Goal: Task Accomplishment & Management: Complete application form

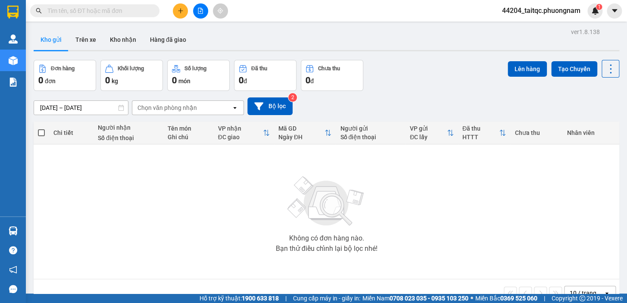
click at [205, 11] on button at bounding box center [200, 10] width 15 height 15
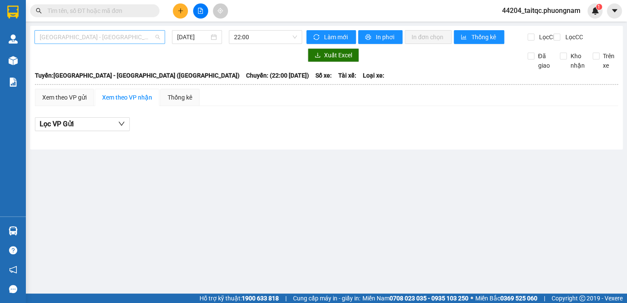
click at [137, 41] on span "[GEOGRAPHIC_DATA] - [GEOGRAPHIC_DATA] ([GEOGRAPHIC_DATA])" at bounding box center [100, 37] width 120 height 13
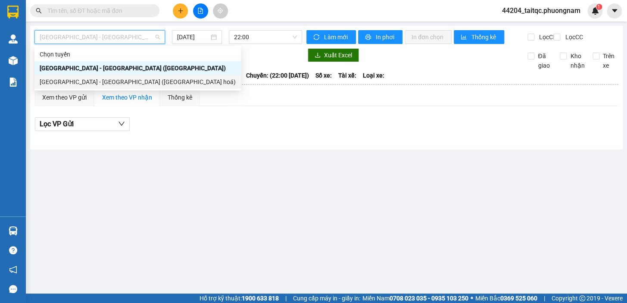
click at [104, 84] on div "[GEOGRAPHIC_DATA] - [GEOGRAPHIC_DATA] ([GEOGRAPHIC_DATA] hoá)" at bounding box center [138, 81] width 196 height 9
type input "[DATE]"
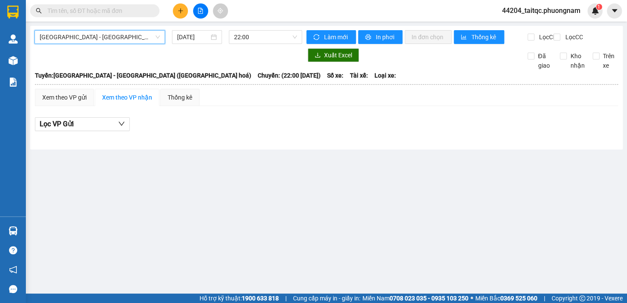
click at [120, 40] on span "[GEOGRAPHIC_DATA] - [GEOGRAPHIC_DATA] ([GEOGRAPHIC_DATA] hoá)" at bounding box center [100, 37] width 120 height 13
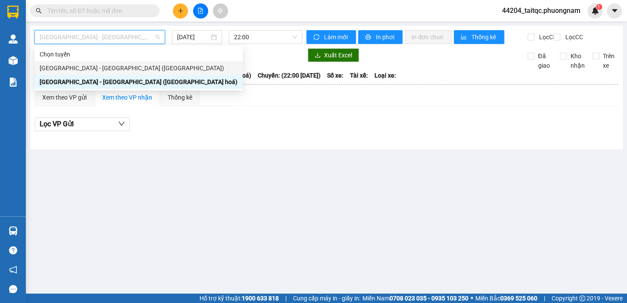
click at [114, 69] on div "[GEOGRAPHIC_DATA] - [GEOGRAPHIC_DATA] ([GEOGRAPHIC_DATA])" at bounding box center [139, 67] width 198 height 9
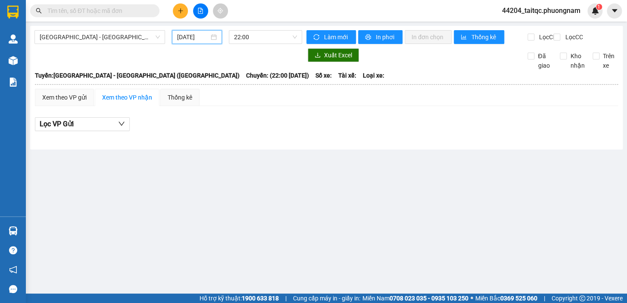
click at [189, 36] on input "[DATE]" at bounding box center [193, 36] width 32 height 9
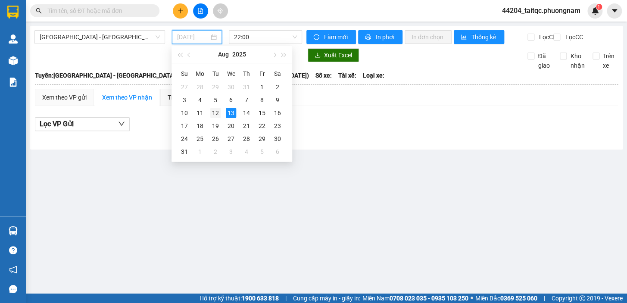
click at [217, 112] on div "12" at bounding box center [215, 113] width 10 height 10
type input "[DATE]"
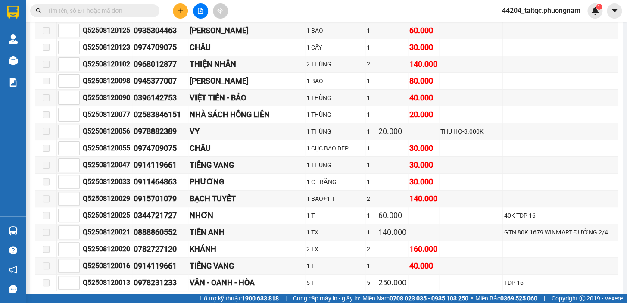
scroll to position [5525, 0]
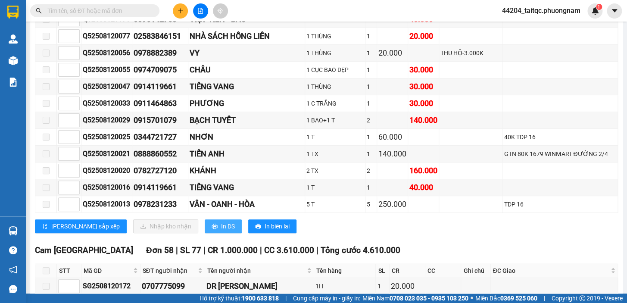
click at [205, 219] on button "In DS" at bounding box center [223, 226] width 37 height 14
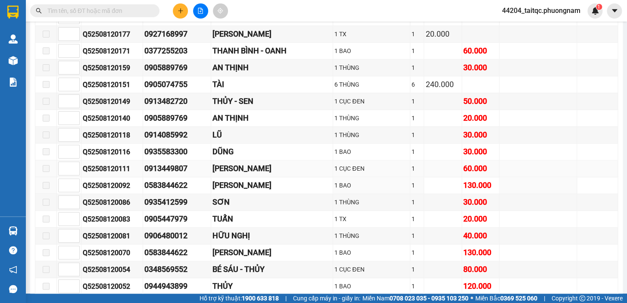
scroll to position [4192, 0]
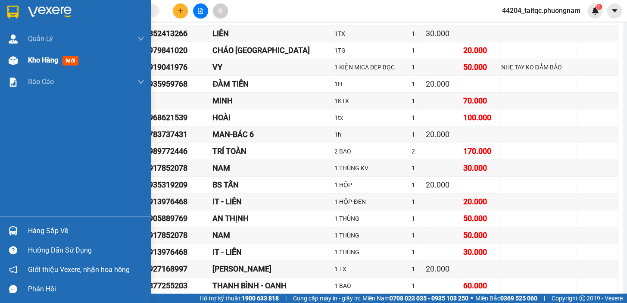
click at [37, 64] on span "Kho hàng" at bounding box center [43, 60] width 30 height 8
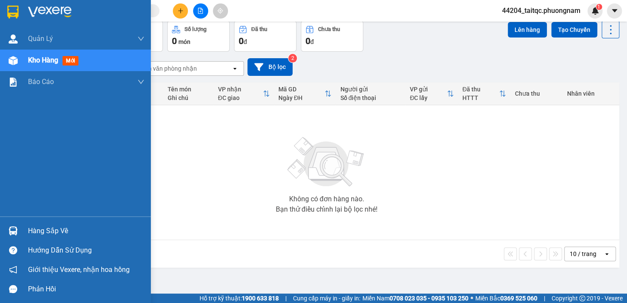
click at [25, 63] on div "Kho hàng mới" at bounding box center [75, 61] width 151 height 22
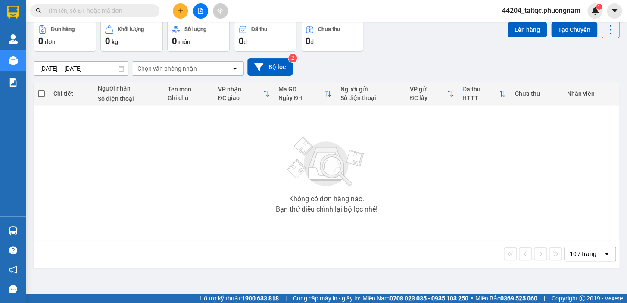
click at [121, 12] on input "text" at bounding box center [98, 10] width 102 height 9
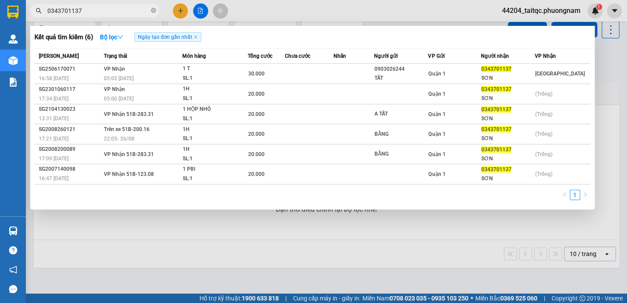
type input "0343701137"
click at [157, 10] on span "0343701137" at bounding box center [94, 10] width 129 height 13
click at [151, 11] on icon "close-circle" at bounding box center [153, 10] width 5 height 5
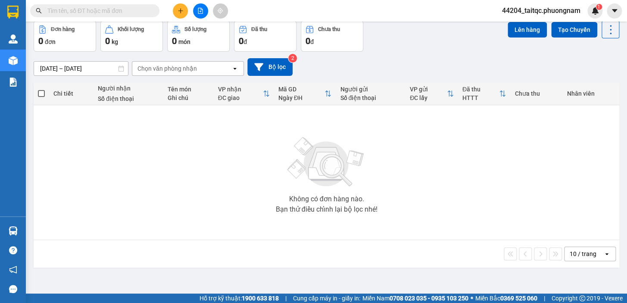
click at [113, 9] on input "text" at bounding box center [98, 10] width 102 height 9
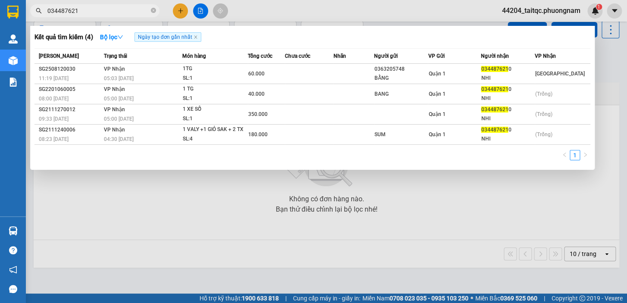
type input "0344876210"
click at [155, 10] on icon "close-circle" at bounding box center [153, 10] width 5 height 5
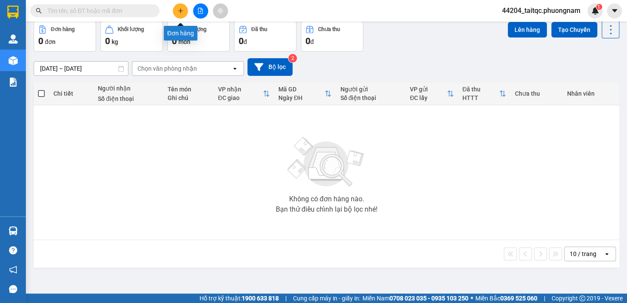
click at [180, 10] on icon "plus" at bounding box center [180, 10] width 5 height 0
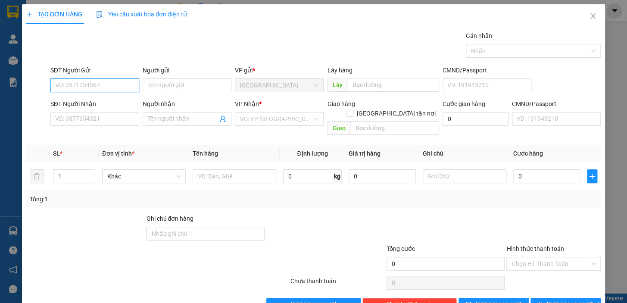
click at [111, 84] on input "SĐT Người Gửi" at bounding box center [94, 85] width 89 height 14
type input "279"
drag, startPoint x: 90, startPoint y: 82, endPoint x: 56, endPoint y: 87, distance: 34.3
click at [56, 87] on input "279" at bounding box center [94, 85] width 89 height 14
type input "079"
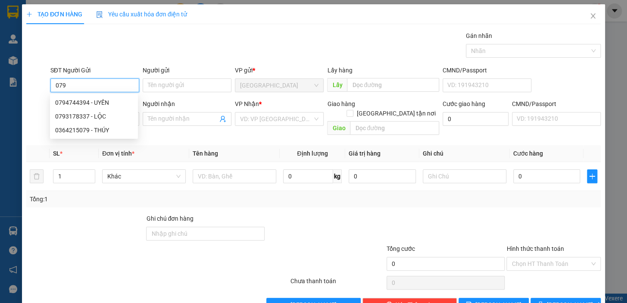
drag, startPoint x: 103, startPoint y: 85, endPoint x: 30, endPoint y: 74, distance: 74.2
click at [30, 74] on div "SĐT Người Gửi 079 Người gửi Tên người gửi VP gửi * [GEOGRAPHIC_DATA] Lấy hàng L…" at bounding box center [313, 81] width 576 height 30
click at [106, 105] on div "0937472679 - [PERSON_NAME]" at bounding box center [97, 102] width 85 height 9
type input "0937472679"
type input "[PERSON_NAME]"
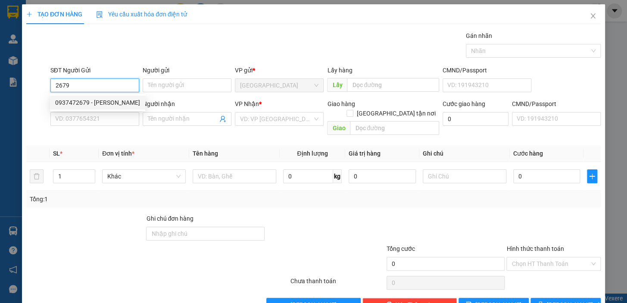
type input "0916400406"
type input "PHI"
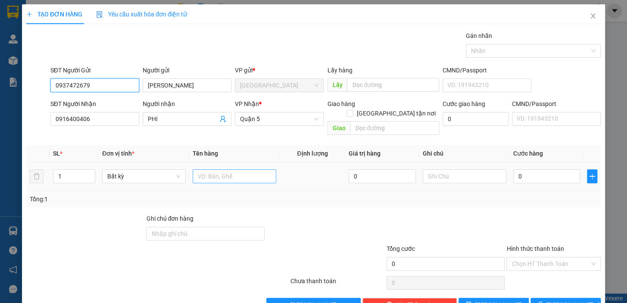
type input "0937472679"
click at [242, 169] on input "text" at bounding box center [235, 176] width 84 height 14
type input "3 TG"
click at [536, 169] on input "0" at bounding box center [546, 176] width 67 height 14
type input "8"
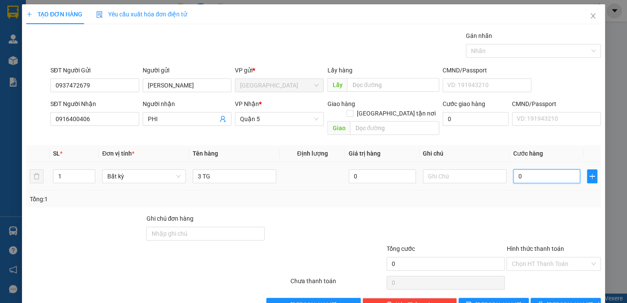
type input "8"
type input "80"
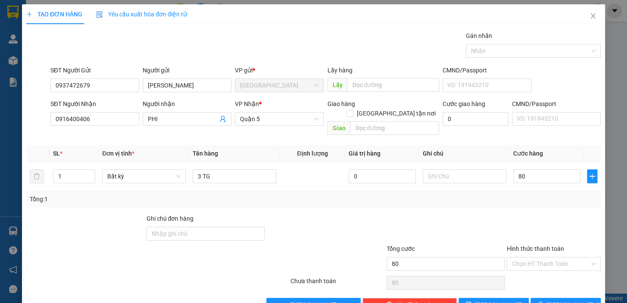
type input "80.000"
click at [550, 214] on div at bounding box center [554, 229] width 96 height 30
click at [550, 257] on input "Hình thức thanh toán" at bounding box center [551, 263] width 78 height 13
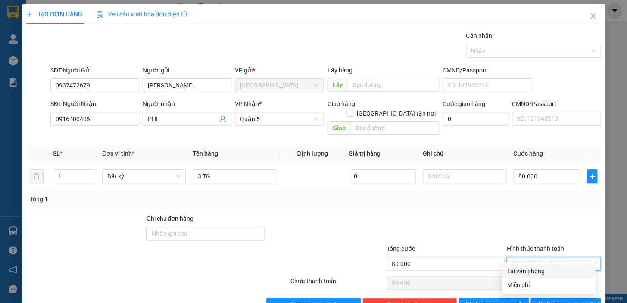
click at [543, 271] on div "Tại văn phòng" at bounding box center [548, 270] width 83 height 9
type input "0"
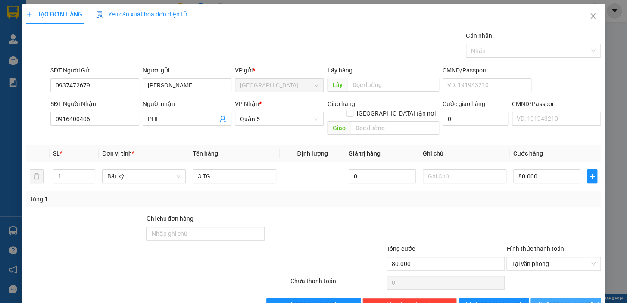
click at [560, 300] on span "[PERSON_NAME] và In" at bounding box center [577, 304] width 60 height 9
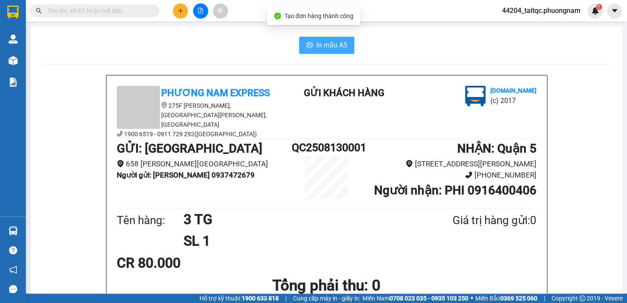
click at [318, 46] on span "In mẫu A5" at bounding box center [331, 45] width 31 height 11
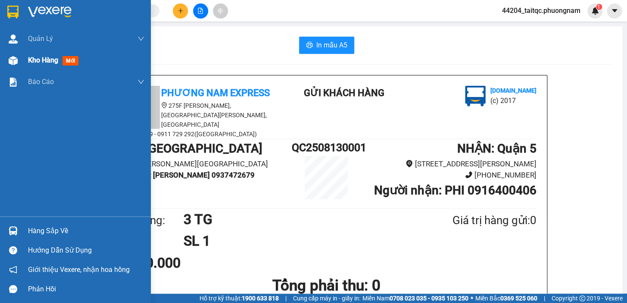
click at [22, 61] on div "Kho hàng mới" at bounding box center [75, 61] width 151 height 22
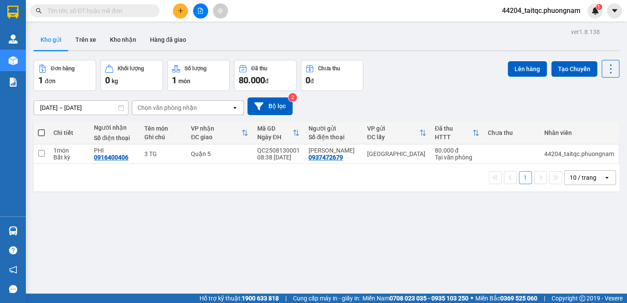
click at [93, 9] on input "text" at bounding box center [98, 10] width 102 height 9
click at [91, 10] on input "text" at bounding box center [98, 10] width 102 height 9
click at [116, 13] on input "text" at bounding box center [98, 10] width 102 height 9
click at [104, 12] on input "text" at bounding box center [98, 10] width 102 height 9
